Goal: Task Accomplishment & Management: Manage account settings

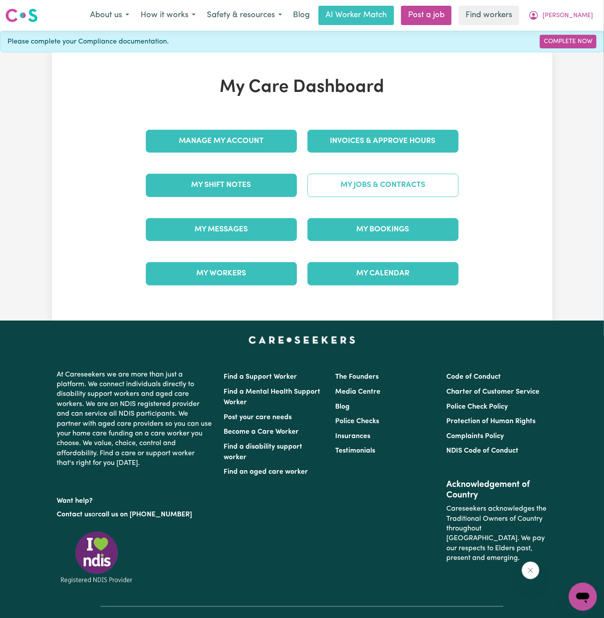
click at [417, 175] on link "My Jobs & Contracts" at bounding box center [383, 185] width 151 height 23
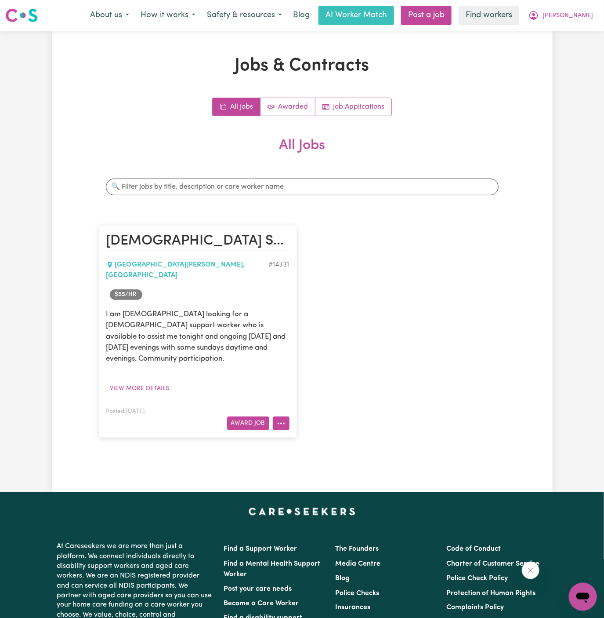
click at [288, 416] on button "More options" at bounding box center [281, 423] width 17 height 14
click at [140, 382] on button "View more details" at bounding box center [139, 389] width 67 height 14
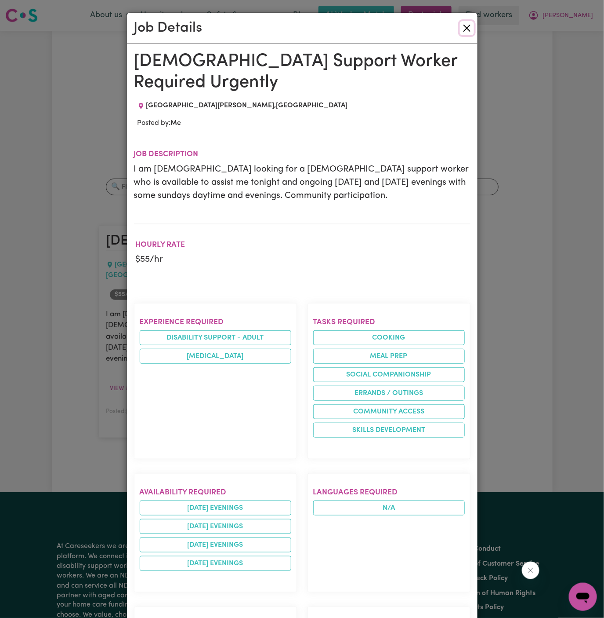
click at [466, 28] on button "Close" at bounding box center [467, 28] width 14 height 14
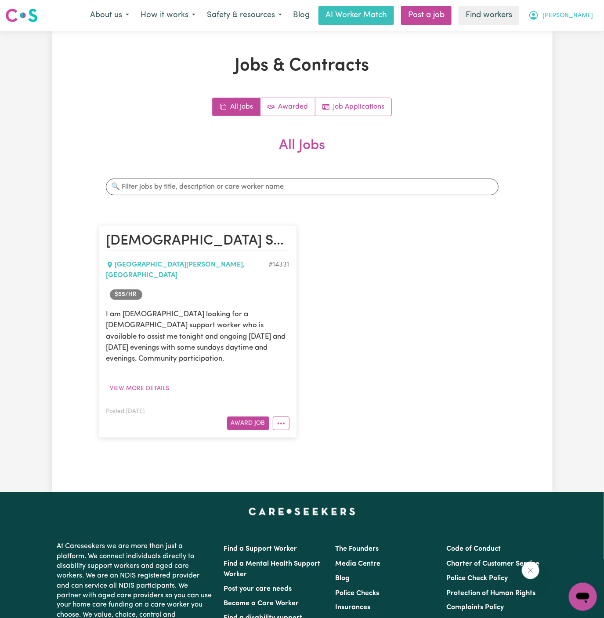
click at [582, 15] on span "[PERSON_NAME]" at bounding box center [568, 16] width 51 height 10
click at [575, 48] on link "Logout" at bounding box center [563, 50] width 69 height 17
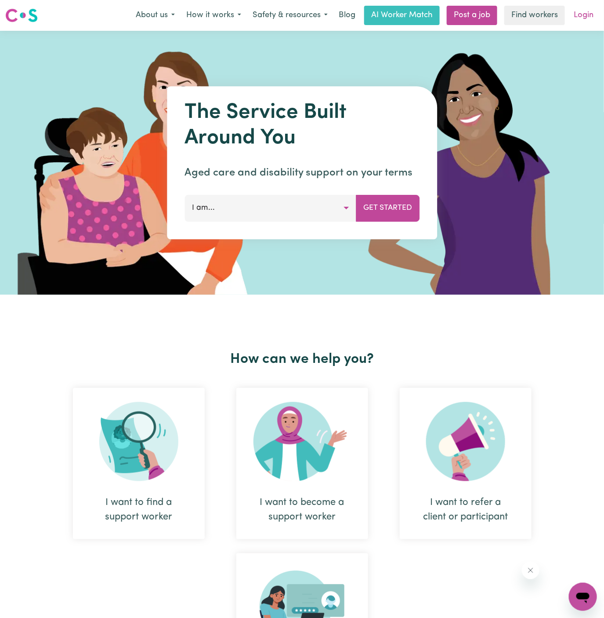
click at [585, 17] on link "Login" at bounding box center [584, 15] width 30 height 19
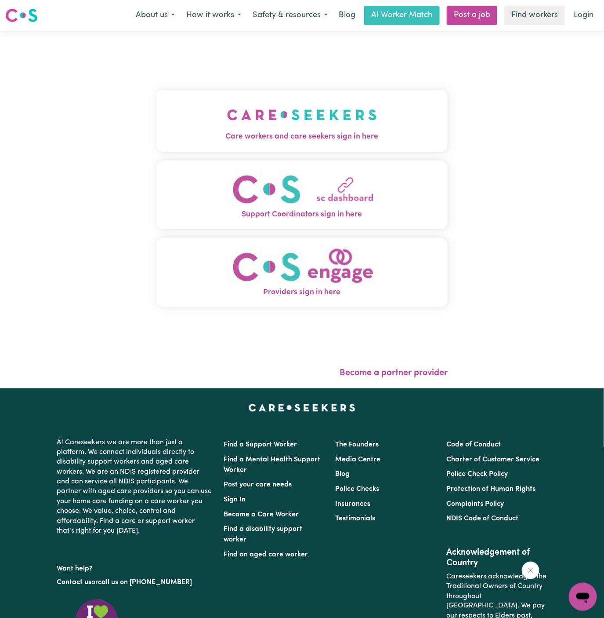
click at [198, 109] on button "Care workers and care seekers sign in here" at bounding box center [302, 121] width 292 height 62
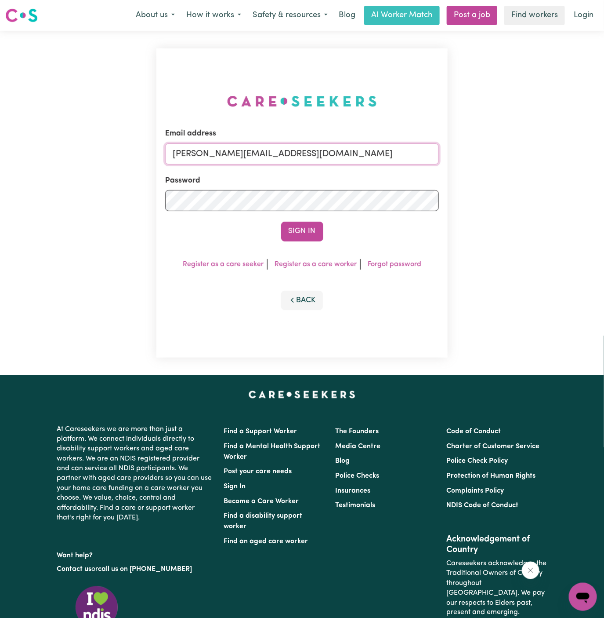
click at [351, 157] on input "[PERSON_NAME][EMAIL_ADDRESS][DOMAIN_NAME]" at bounding box center [302, 153] width 274 height 21
drag, startPoint x: 217, startPoint y: 154, endPoint x: 711, endPoint y: 156, distance: 494.1
click at [604, 156] on html "Menu About us How it works Safety & resources Blog AI Worker Match Post a job F…" at bounding box center [302, 376] width 604 height 753
type input "superuser~[EMAIL_ADDRESS][DOMAIN_NAME]"
click at [281, 222] on button "Sign In" at bounding box center [302, 231] width 42 height 19
